Goal: Task Accomplishment & Management: Use online tool/utility

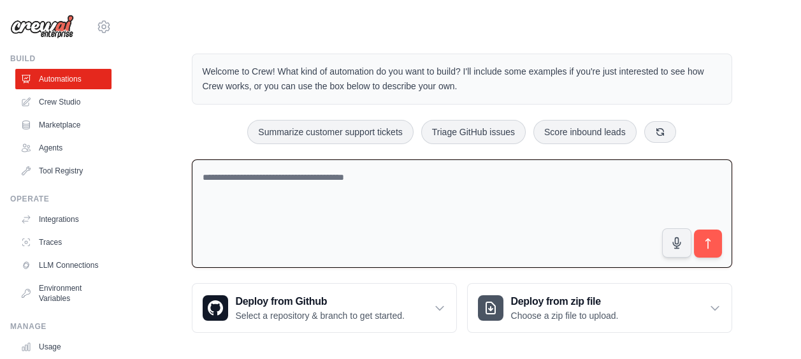
click at [382, 178] on textarea at bounding box center [462, 213] width 540 height 109
paste textarea "**********"
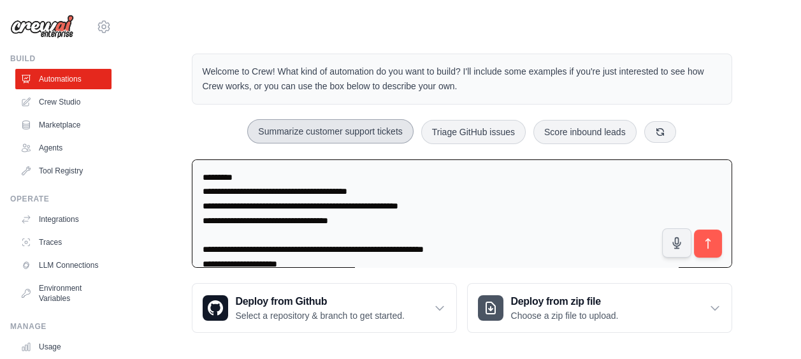
scroll to position [2421, 0]
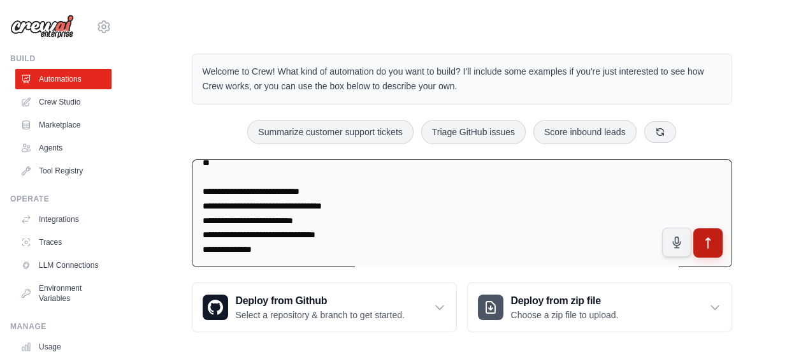
type textarea "**********"
click at [706, 245] on icon "submit" at bounding box center [707, 242] width 13 height 13
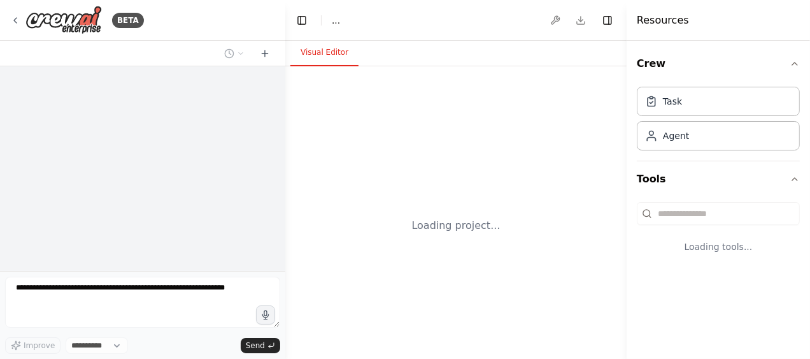
select select "****"
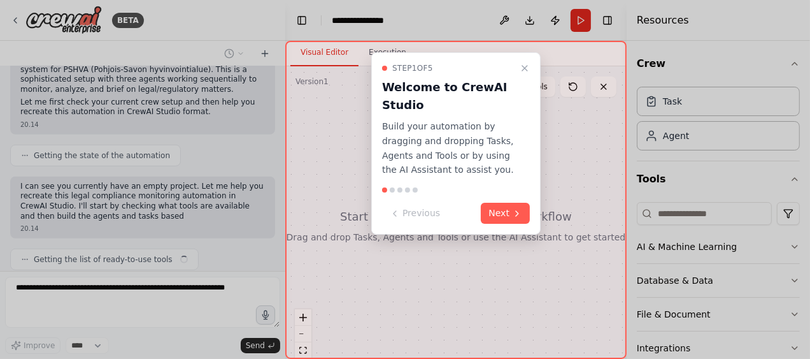
scroll to position [952, 0]
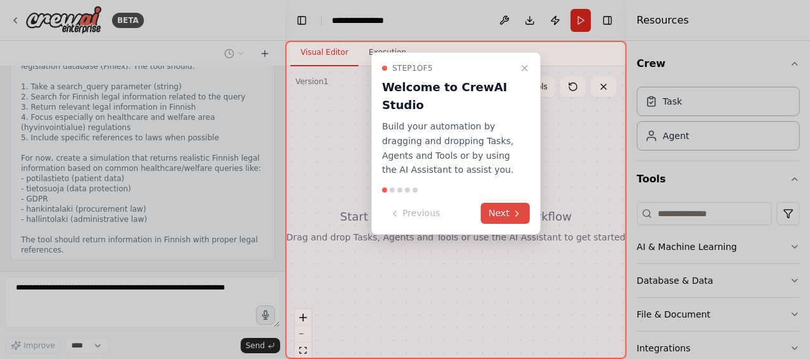
click at [511, 208] on button "Next" at bounding box center [505, 213] width 49 height 21
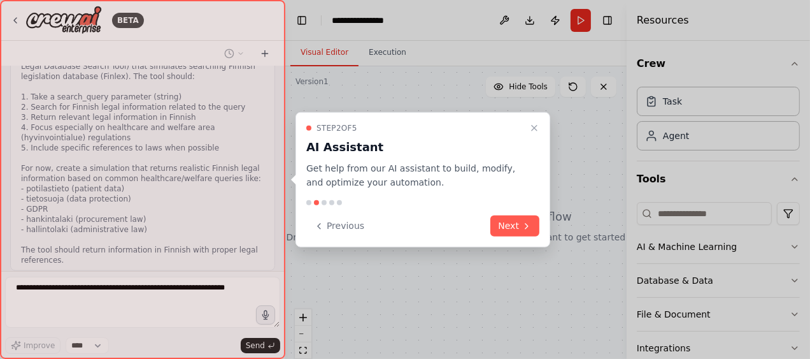
scroll to position [1287, 0]
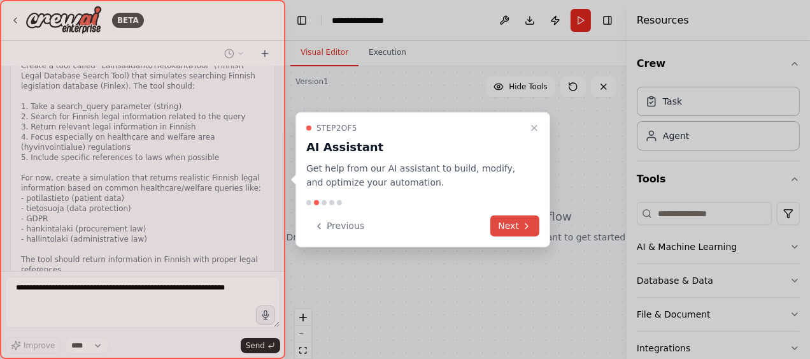
click at [519, 226] on button "Next" at bounding box center [514, 225] width 49 height 21
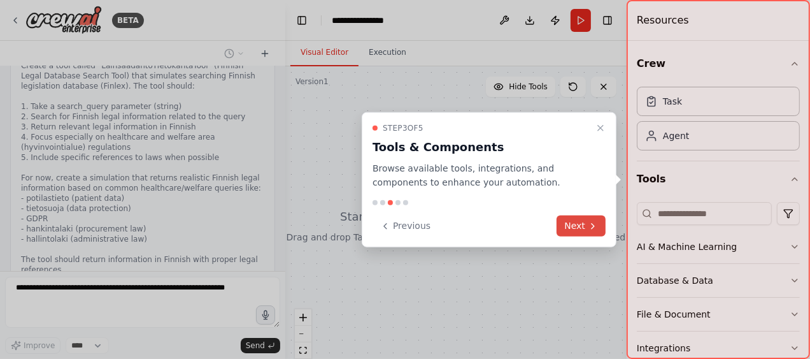
click at [578, 221] on button "Next" at bounding box center [581, 225] width 49 height 21
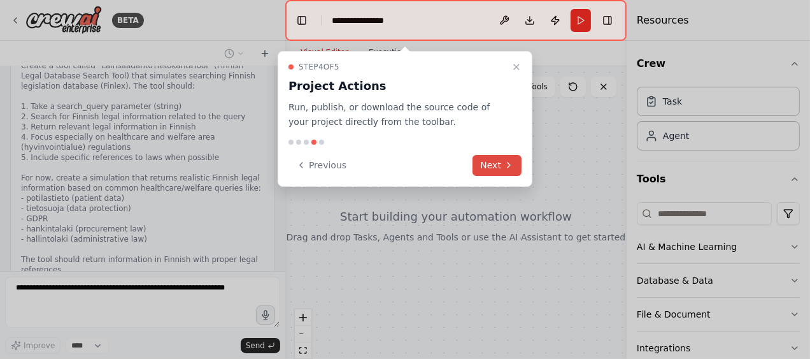
click at [492, 160] on button "Next" at bounding box center [497, 165] width 49 height 21
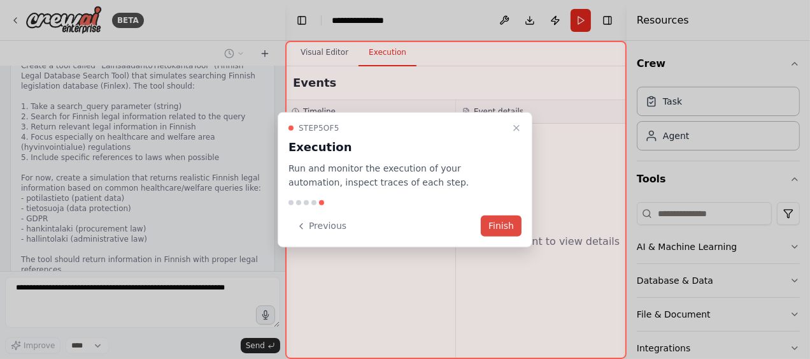
click at [500, 229] on button "Finish" at bounding box center [501, 225] width 41 height 21
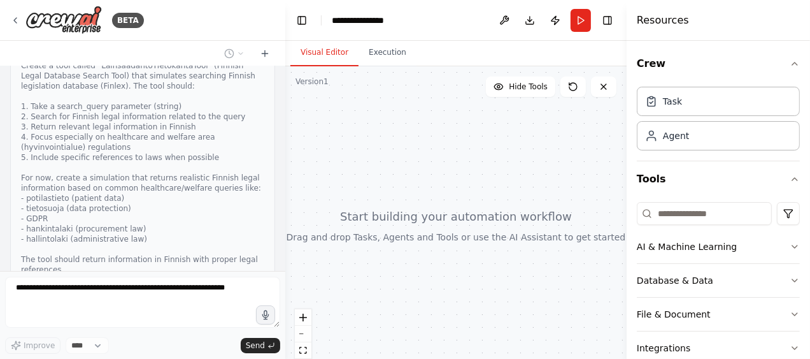
scroll to position [85, 0]
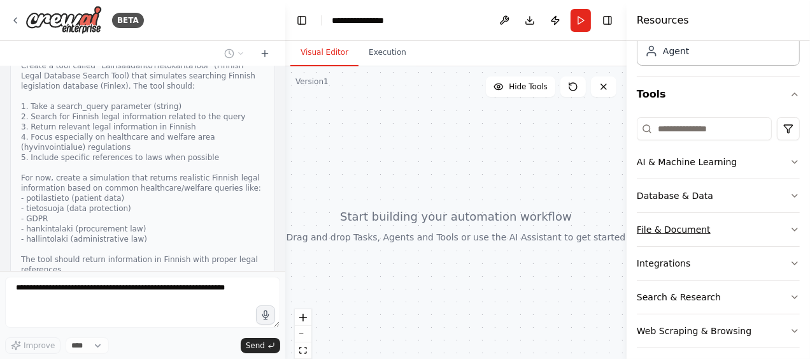
click at [733, 239] on button "File & Document" at bounding box center [718, 229] width 163 height 33
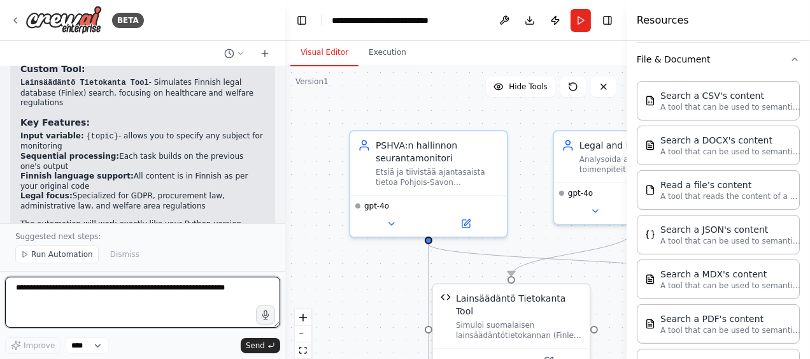
scroll to position [2453, 0]
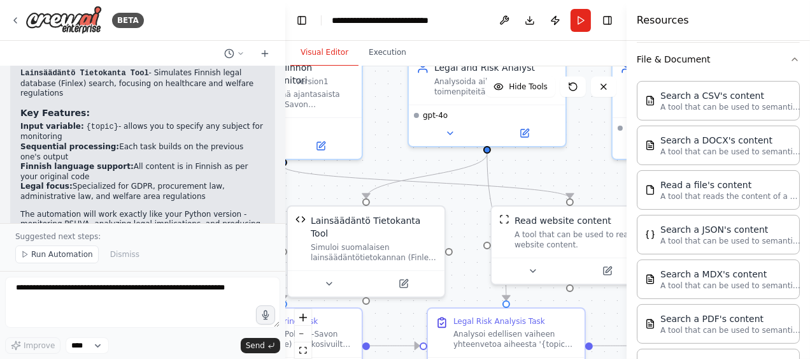
drag, startPoint x: 541, startPoint y: 238, endPoint x: 396, endPoint y: 160, distance: 164.7
click at [396, 160] on div ".deletable-edge-delete-btn { width: 20px; height: 20px; border: 0px solid #ffff…" at bounding box center [455, 225] width 341 height 318
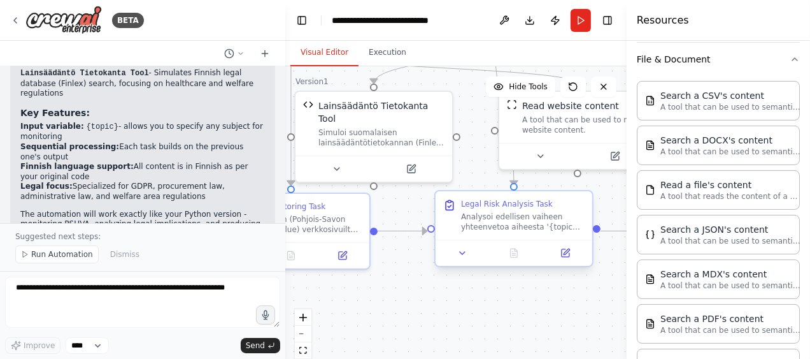
drag, startPoint x: 469, startPoint y: 283, endPoint x: 466, endPoint y: 214, distance: 69.5
click at [477, 171] on div ".deletable-edge-delete-btn { width: 20px; height: 20px; border: 0px solid #ffff…" at bounding box center [455, 225] width 341 height 318
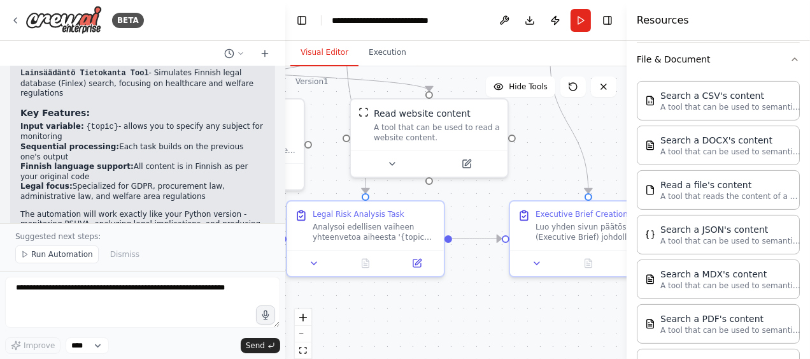
drag, startPoint x: 566, startPoint y: 303, endPoint x: 445, endPoint y: 315, distance: 121.1
click at [408, 309] on div ".deletable-edge-delete-btn { width: 20px; height: 20px; border: 0px solid #ffff…" at bounding box center [455, 225] width 341 height 318
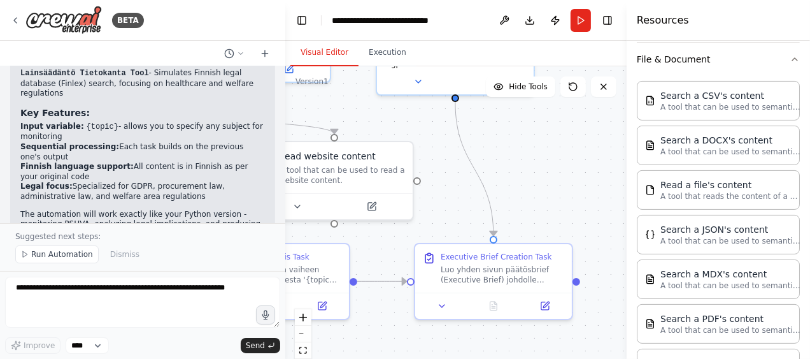
drag, startPoint x: 585, startPoint y: 295, endPoint x: 497, endPoint y: 344, distance: 101.2
click at [501, 340] on div ".deletable-edge-delete-btn { width: 20px; height: 20px; border: 0px solid #ffff…" at bounding box center [455, 225] width 341 height 318
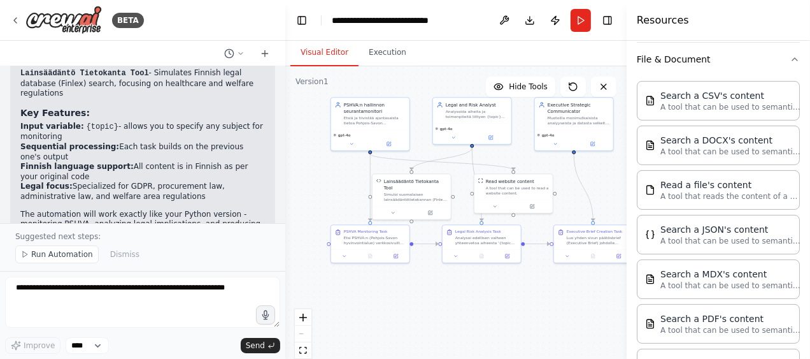
drag, startPoint x: 373, startPoint y: 309, endPoint x: 457, endPoint y: 302, distance: 85.0
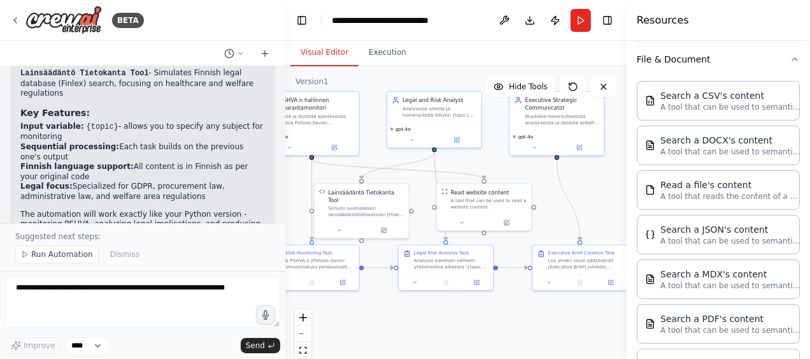
drag, startPoint x: 492, startPoint y: 296, endPoint x: 456, endPoint y: 331, distance: 50.4
click at [455, 331] on div ".deletable-edge-delete-btn { width: 20px; height: 20px; border: 0px solid #ffff…" at bounding box center [455, 225] width 341 height 318
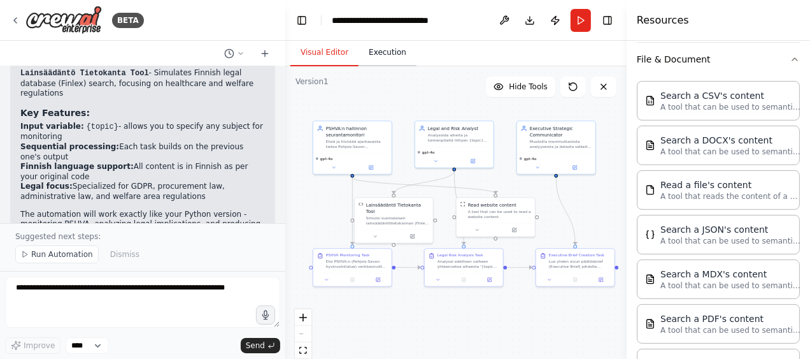
click at [380, 49] on button "Execution" at bounding box center [388, 52] width 58 height 27
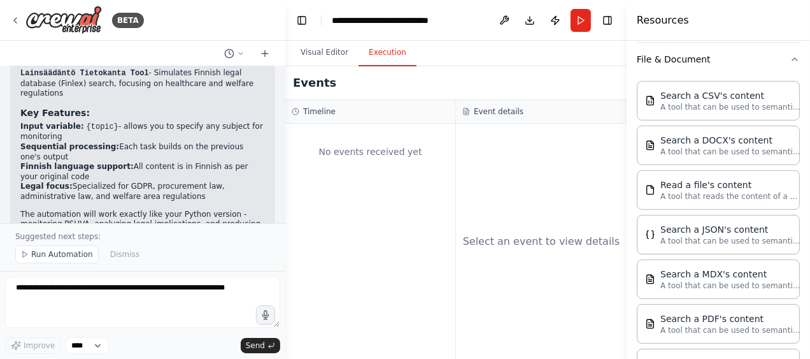
scroll to position [0, 0]
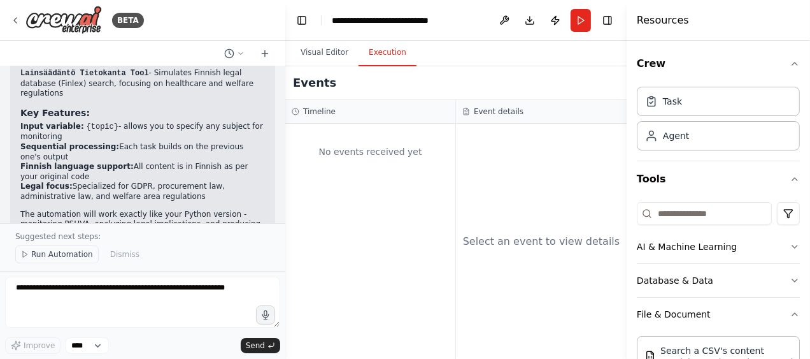
click at [73, 254] on span "Run Automation" at bounding box center [62, 254] width 62 height 10
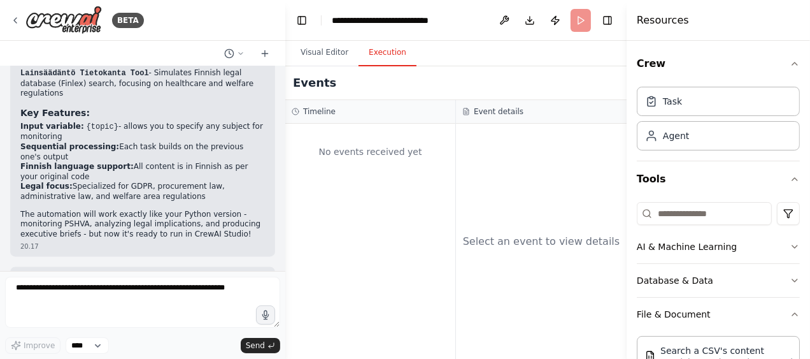
scroll to position [2405, 0]
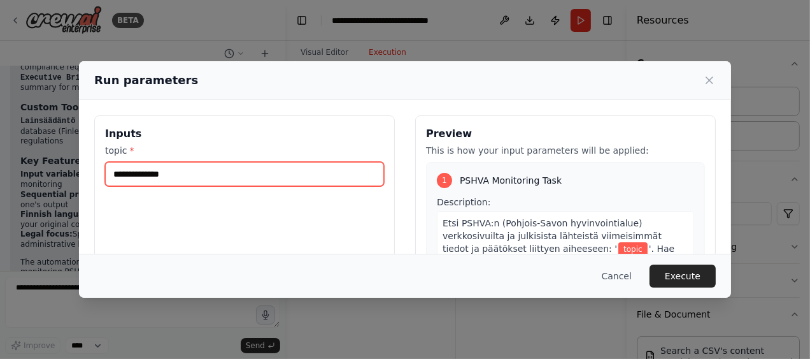
drag, startPoint x: 172, startPoint y: 175, endPoint x: 185, endPoint y: 175, distance: 12.8
click at [173, 174] on input "topic *" at bounding box center [244, 174] width 279 height 24
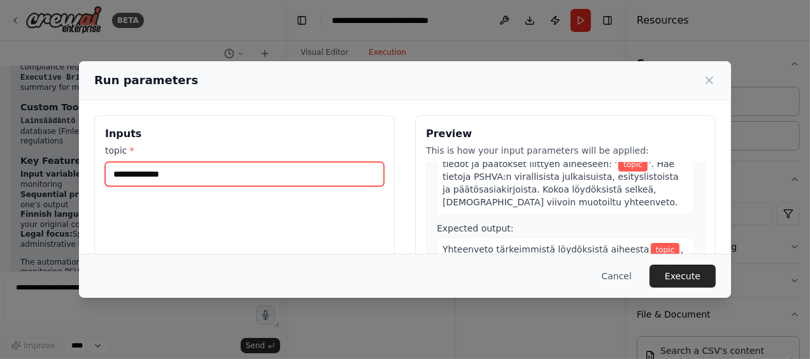
scroll to position [0, 0]
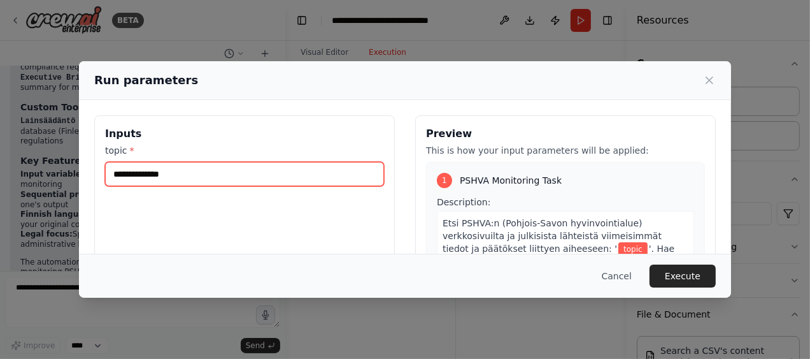
click at [164, 178] on input "topic *" at bounding box center [244, 174] width 279 height 24
type input "**********"
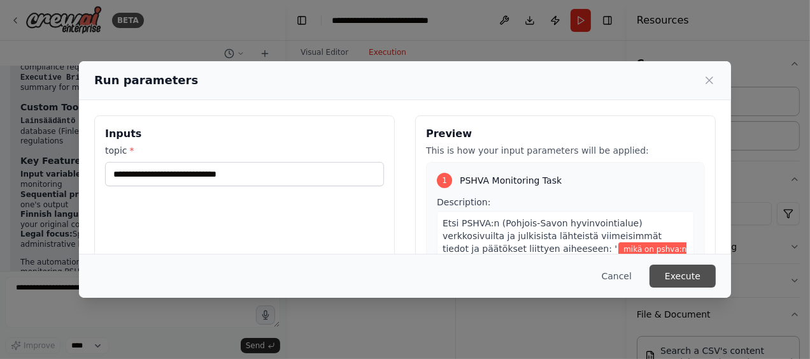
click at [699, 278] on button "Execute" at bounding box center [683, 275] width 66 height 23
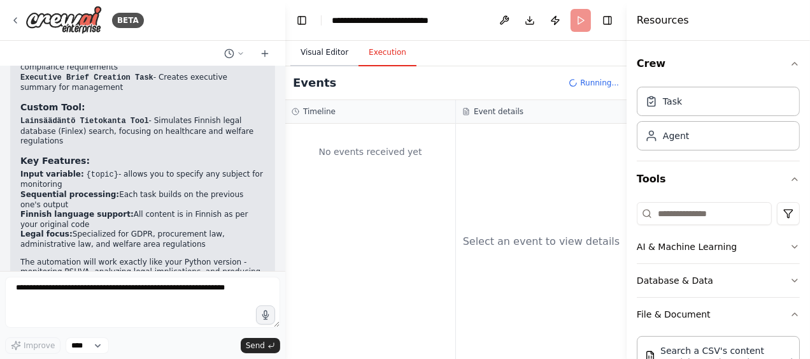
click at [331, 55] on button "Visual Editor" at bounding box center [324, 52] width 68 height 27
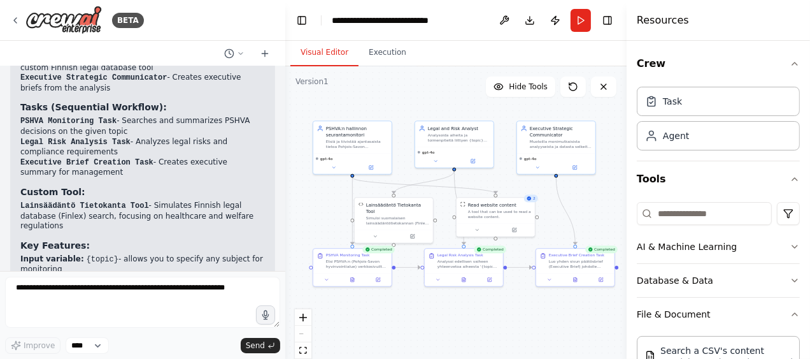
scroll to position [2405, 0]
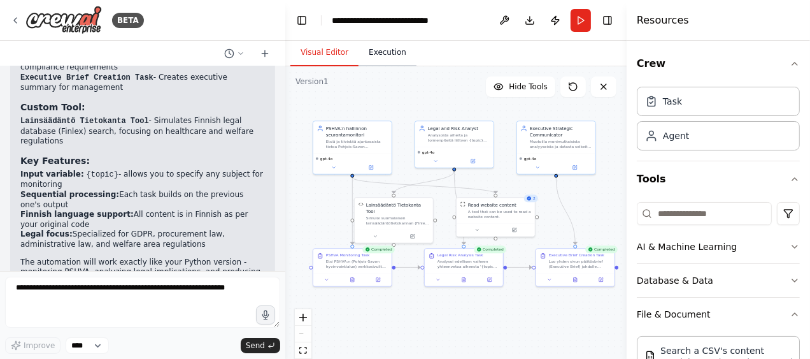
click at [382, 50] on button "Execution" at bounding box center [388, 52] width 58 height 27
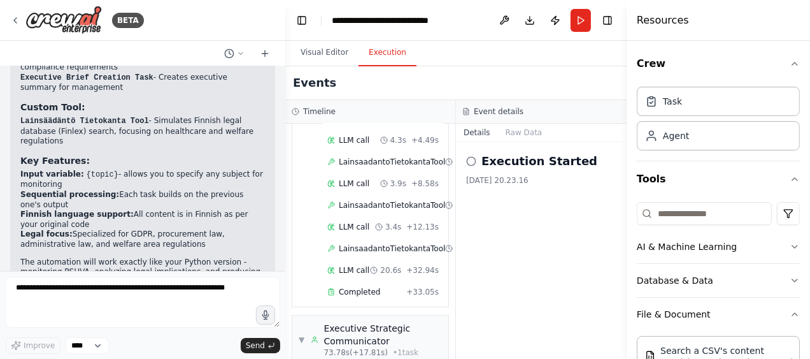
scroll to position [596, 0]
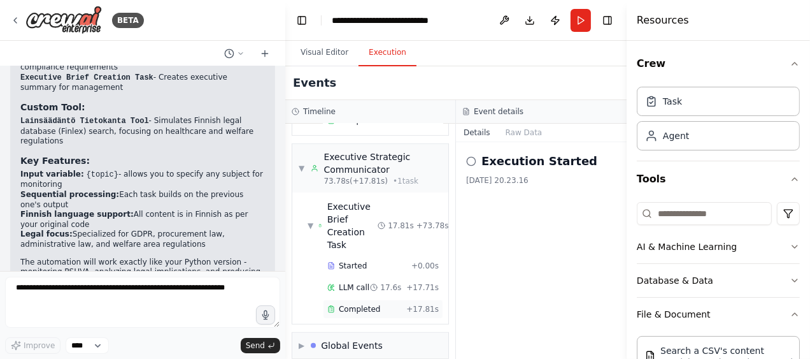
click at [354, 304] on span "Completed" at bounding box center [359, 309] width 41 height 10
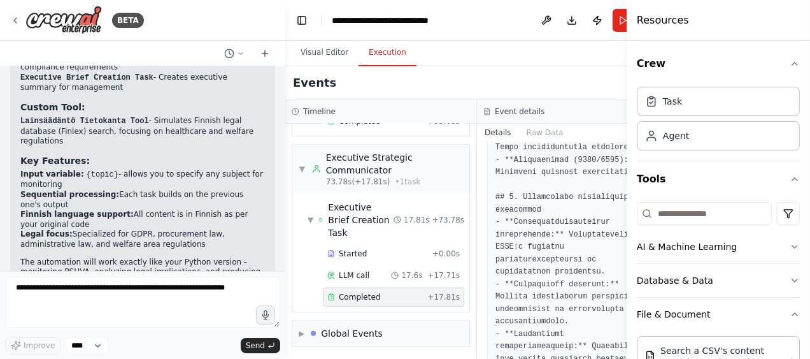
scroll to position [849, 0]
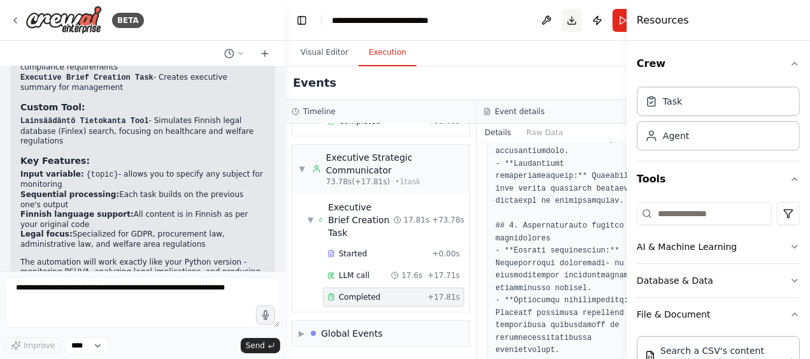
click at [562, 22] on button "Download" at bounding box center [572, 20] width 20 height 23
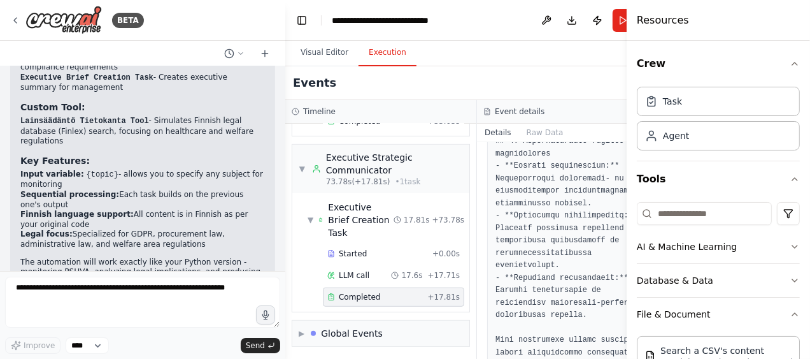
scroll to position [1023, 0]
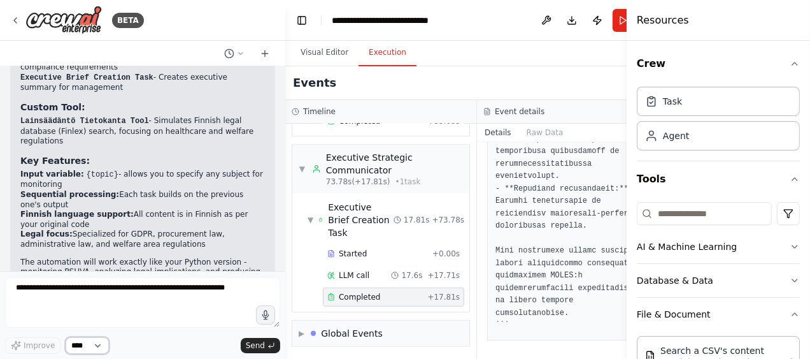
click at [100, 348] on select "****" at bounding box center [87, 345] width 43 height 17
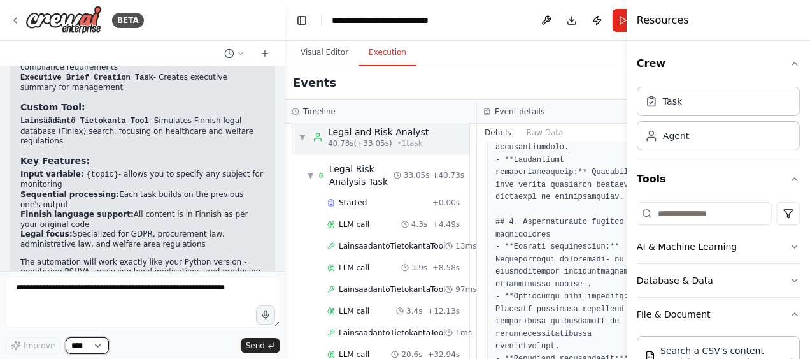
scroll to position [0, 0]
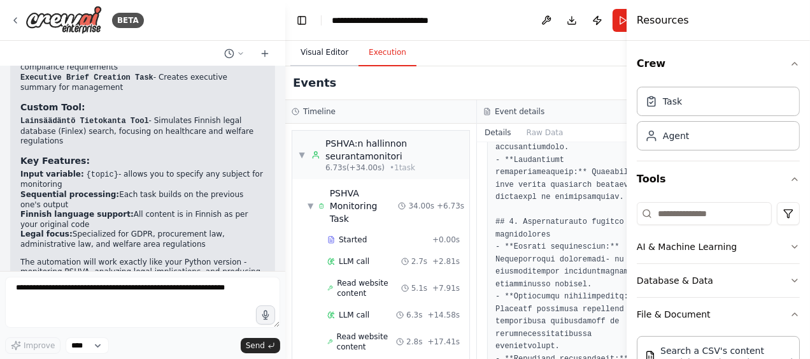
drag, startPoint x: 334, startPoint y: 52, endPoint x: 341, endPoint y: 51, distance: 6.5
click at [334, 52] on button "Visual Editor" at bounding box center [324, 52] width 68 height 27
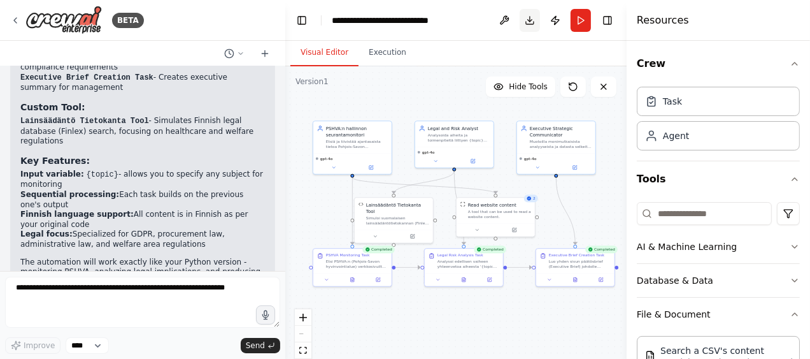
click at [526, 20] on button "Download" at bounding box center [530, 20] width 20 height 23
